Goal: Task Accomplishment & Management: Manage account settings

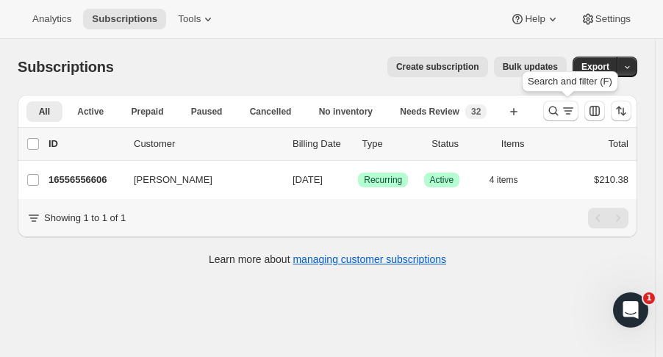
click at [560, 115] on icon "Search and filter results" at bounding box center [553, 111] width 15 height 15
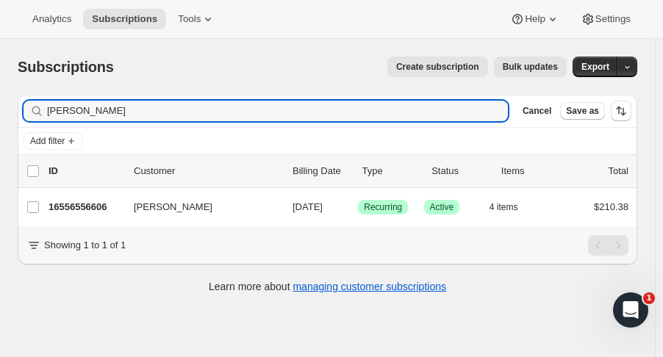
drag, startPoint x: 85, startPoint y: 103, endPoint x: -4, endPoint y: 102, distance: 88.9
click at [0, 102] on html "Analytics Subscriptions Tools Help Settings Skip to content Subscriptions. This…" at bounding box center [331, 178] width 663 height 357
type input "[PERSON_NAME]"
click at [80, 204] on p "16451535166" at bounding box center [85, 207] width 73 height 15
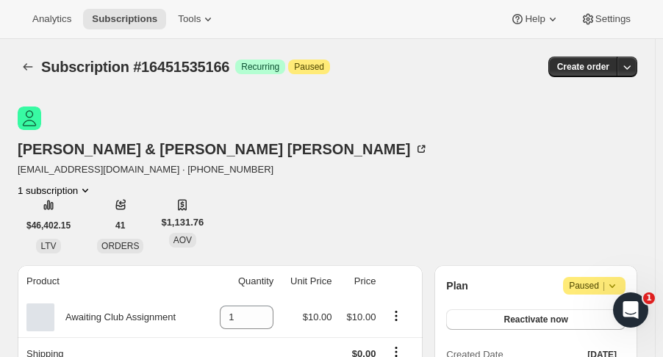
click at [617, 279] on icon at bounding box center [612, 286] width 15 height 15
click at [534, 314] on span "Reactivate now" at bounding box center [535, 320] width 64 height 12
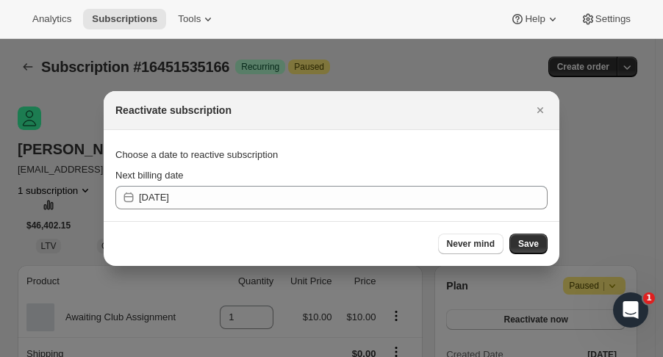
click at [526, 249] on span "Save" at bounding box center [528, 244] width 21 height 12
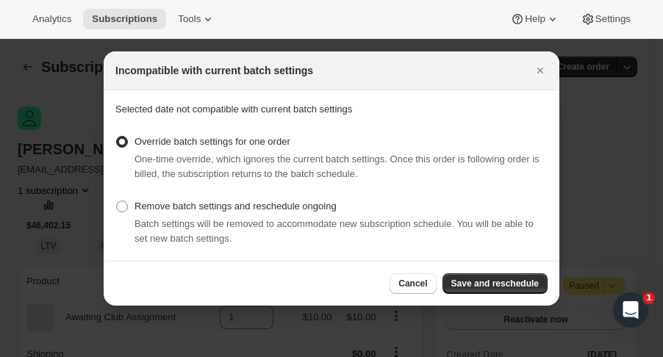
click at [473, 281] on span "Save and reschedule" at bounding box center [494, 284] width 87 height 12
